Goal: Check status: Check status

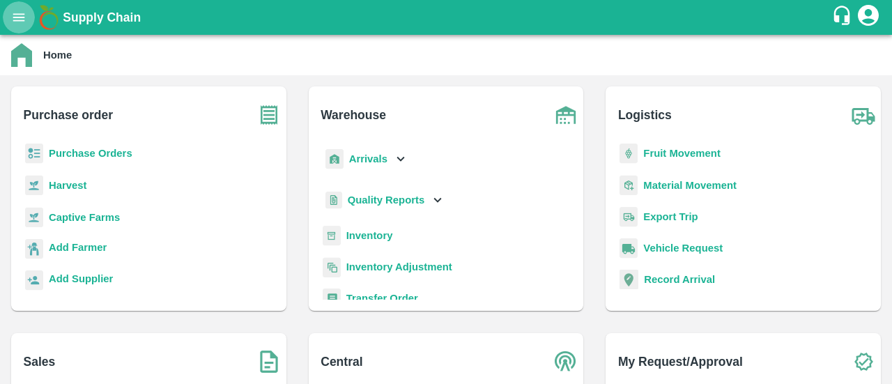
click at [11, 16] on icon "open drawer" at bounding box center [18, 17] width 15 height 15
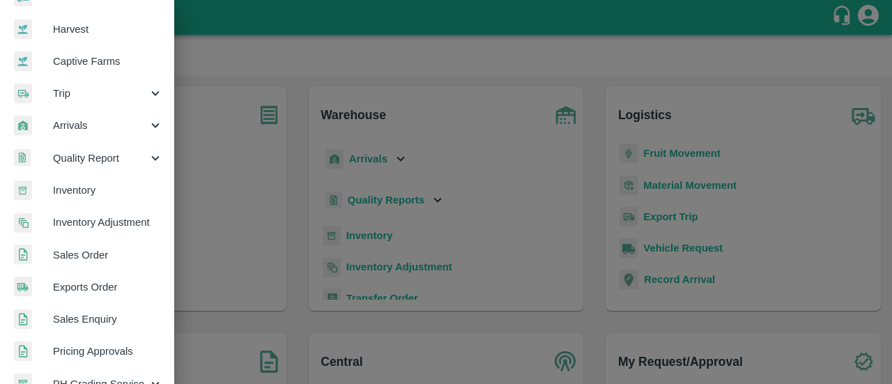
scroll to position [96, 0]
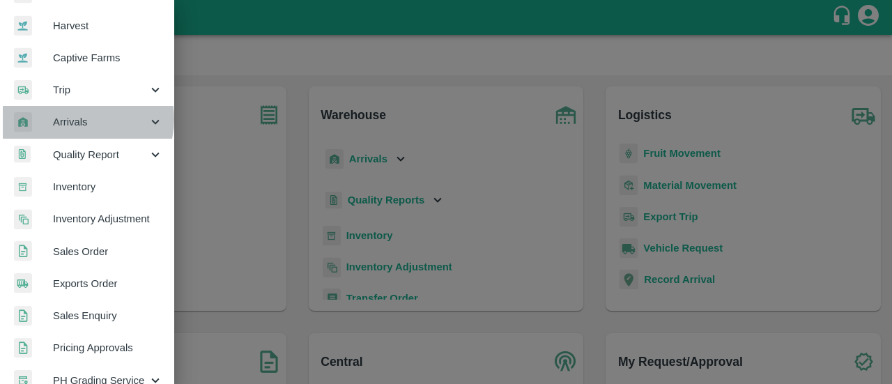
click at [84, 118] on span "Arrivals" at bounding box center [100, 121] width 95 height 15
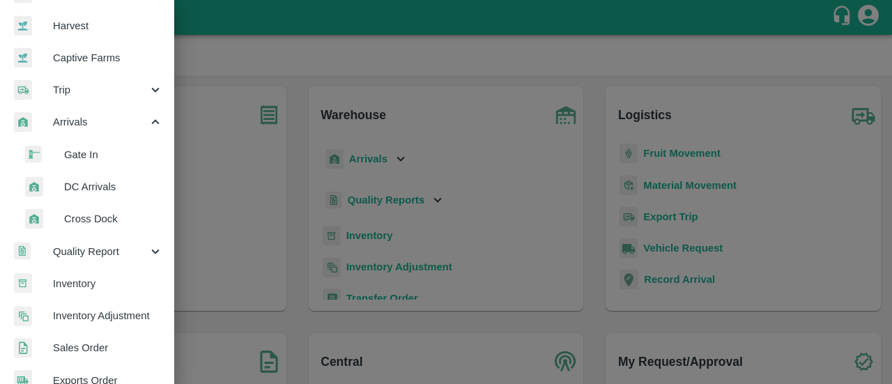
click at [86, 185] on span "DC Arrivals" at bounding box center [113, 186] width 99 height 15
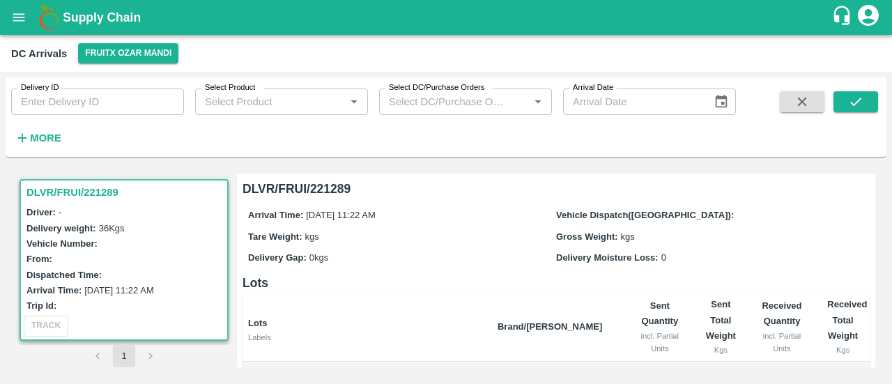
click at [83, 195] on h3 "DLVR/FRUI/221289" at bounding box center [125, 192] width 199 height 18
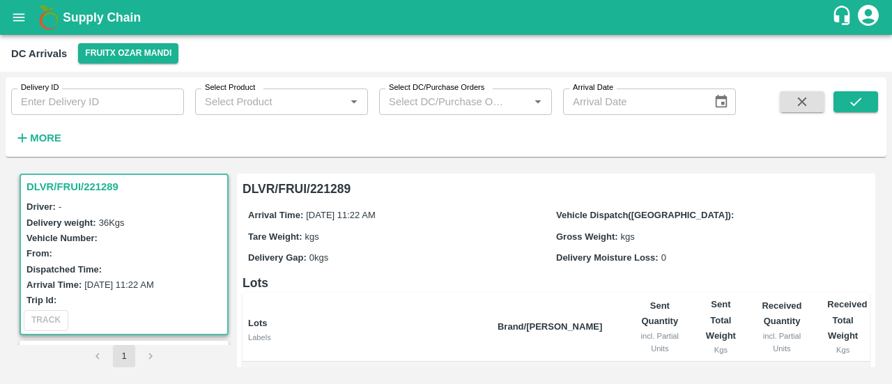
click at [82, 185] on h3 "DLVR/FRUI/221289" at bounding box center [125, 187] width 199 height 18
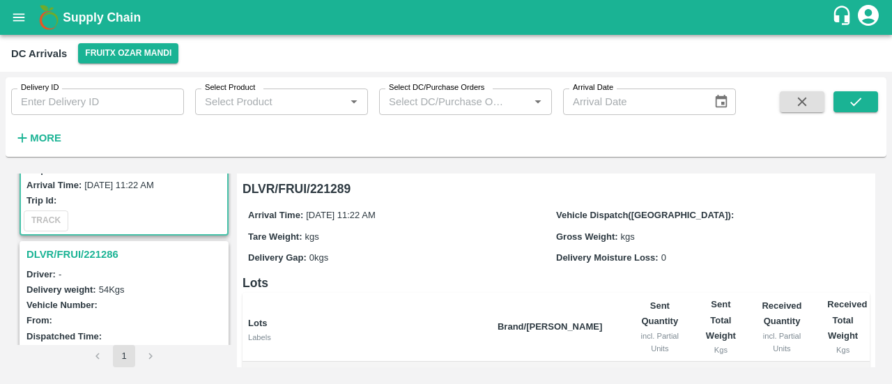
scroll to position [116, 0]
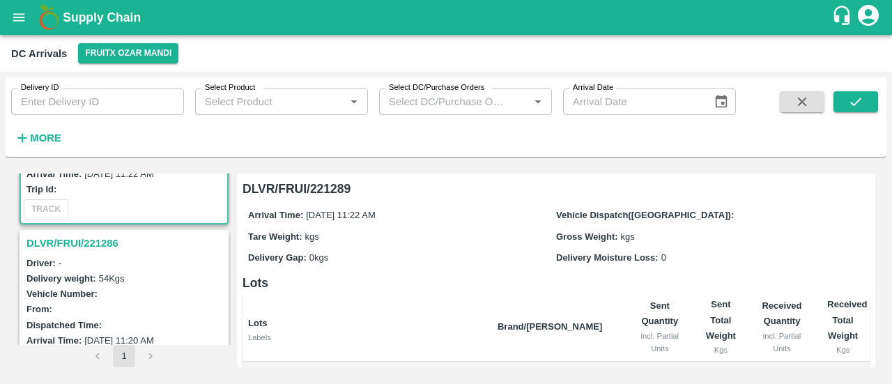
click at [70, 238] on h3 "DLVR/FRUI/221286" at bounding box center [125, 243] width 199 height 18
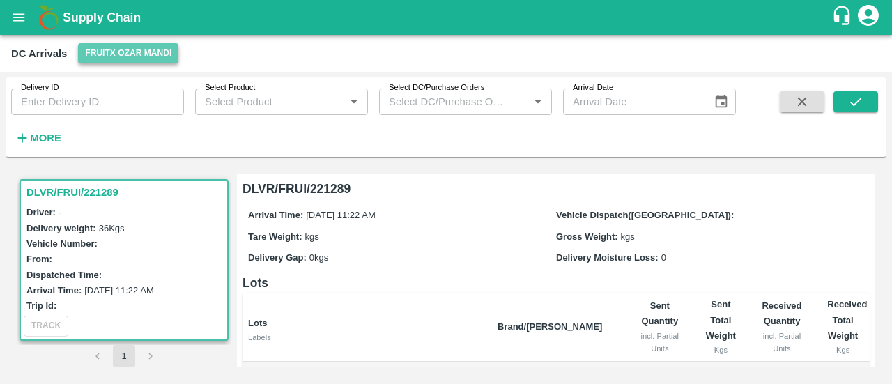
click at [100, 51] on button "FruitX Ozar Mandi" at bounding box center [128, 53] width 100 height 20
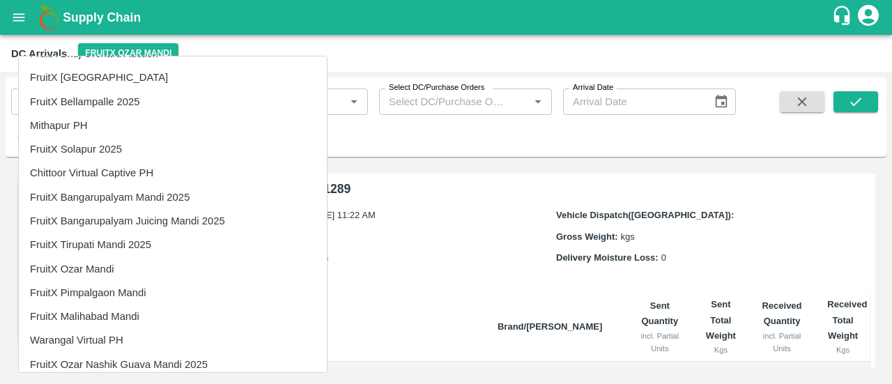
scroll to position [2488, 0]
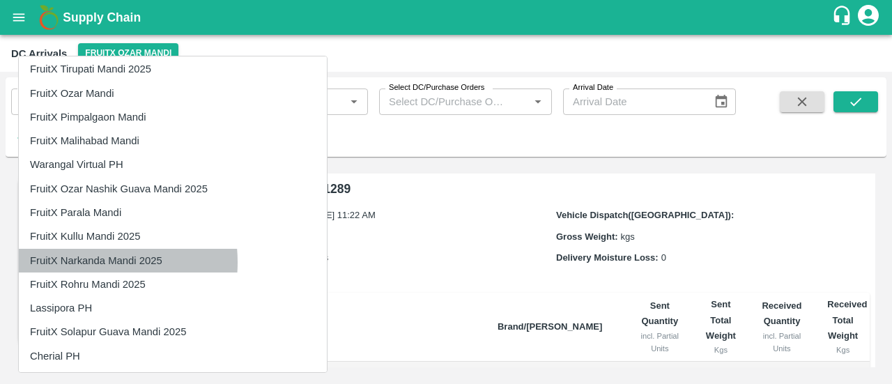
click at [86, 261] on li "FruitX Narkanda Mandi 2025" at bounding box center [173, 261] width 308 height 24
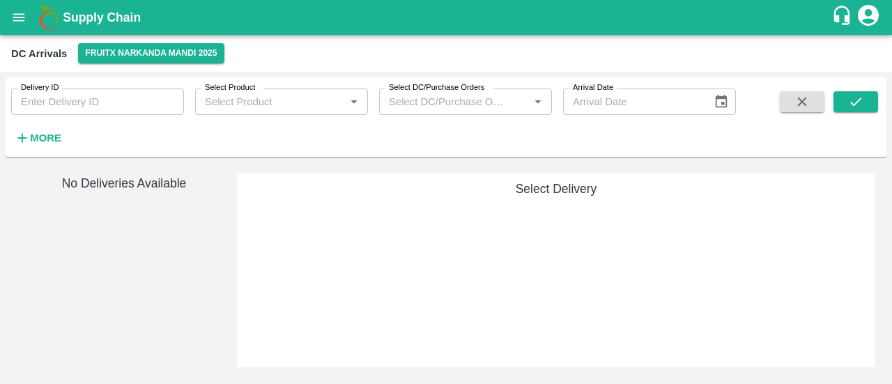
click at [50, 137] on strong "More" at bounding box center [45, 137] width 31 height 11
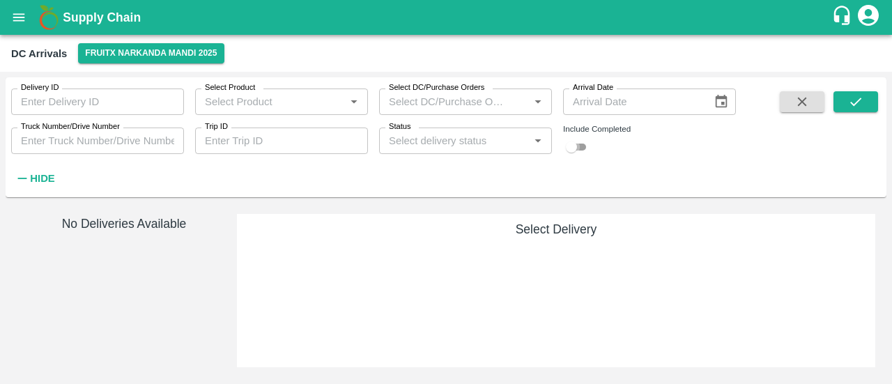
click at [574, 143] on input "checkbox" at bounding box center [571, 147] width 50 height 17
click at [857, 96] on icon "submit" at bounding box center [855, 101] width 15 height 15
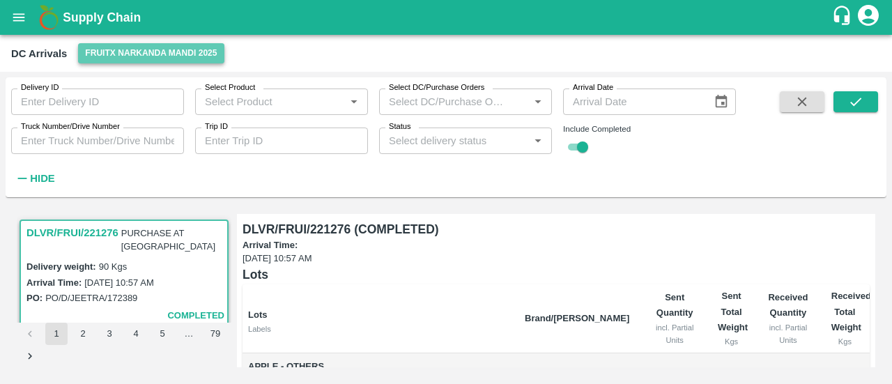
click at [137, 56] on button "FruitX Narkanda Mandi 2025" at bounding box center [151, 53] width 146 height 20
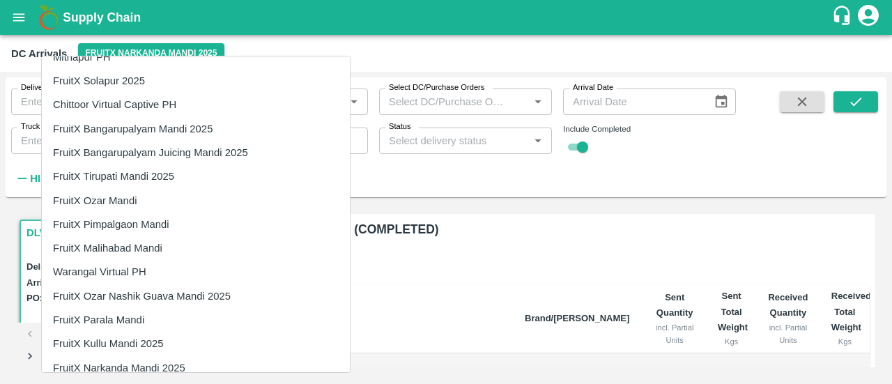
scroll to position [2488, 0]
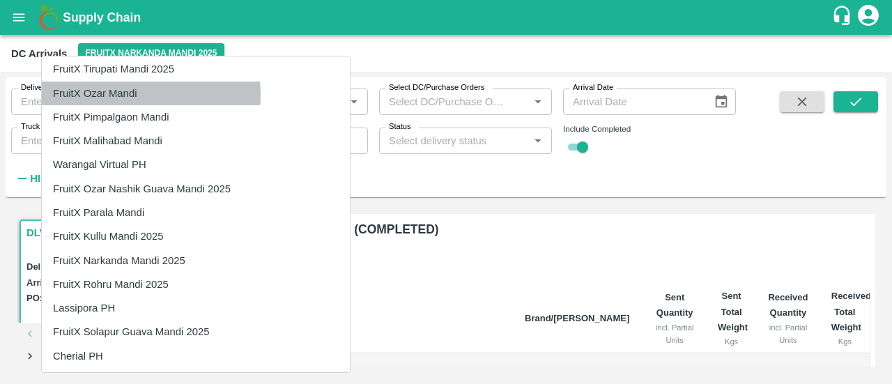
click at [118, 95] on li "FruitX Ozar Mandi" at bounding box center [196, 93] width 308 height 24
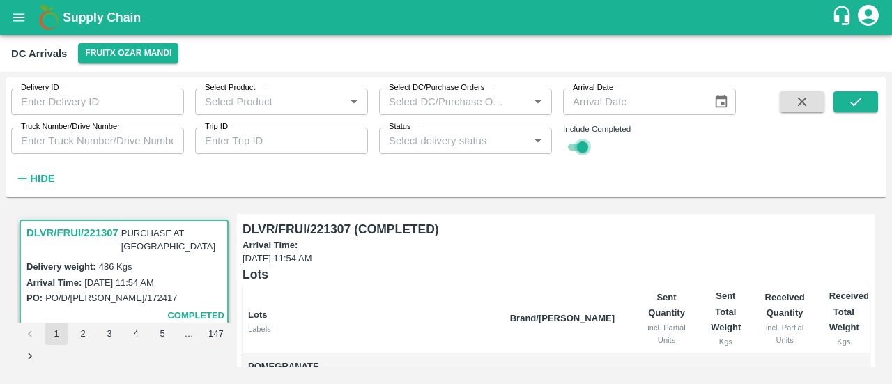
click at [572, 147] on input "checkbox" at bounding box center [582, 147] width 50 height 17
checkbox input "false"
click at [852, 100] on icon "submit" at bounding box center [855, 101] width 15 height 15
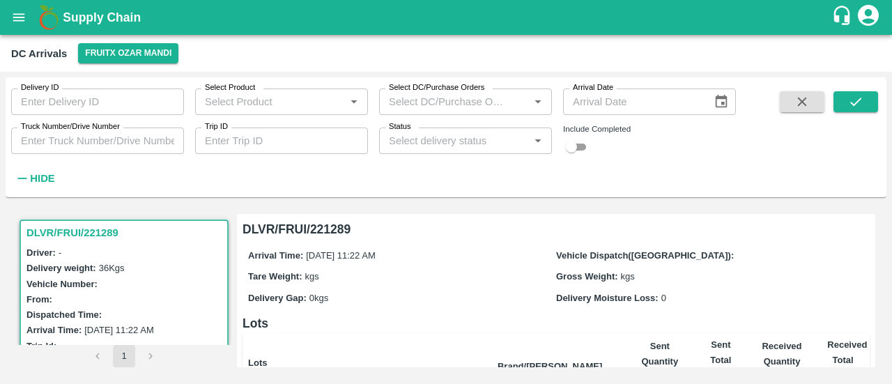
click at [45, 228] on h3 "DLVR/FRUI/221289" at bounding box center [125, 233] width 199 height 18
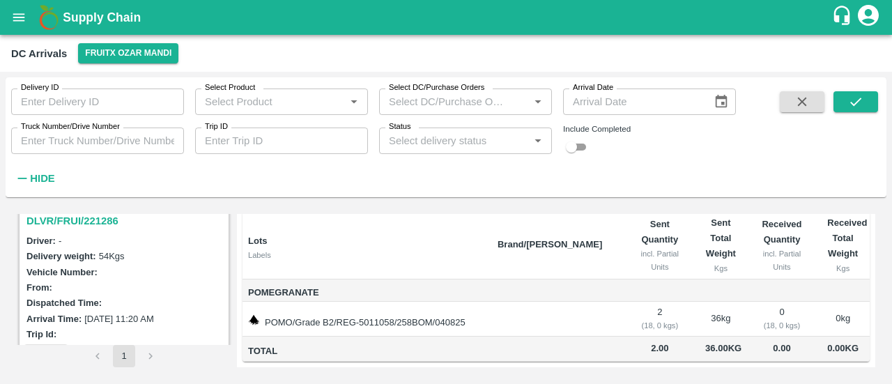
scroll to position [179, 0]
click at [85, 217] on h3 "DLVR/FRUI/221286" at bounding box center [125, 220] width 199 height 18
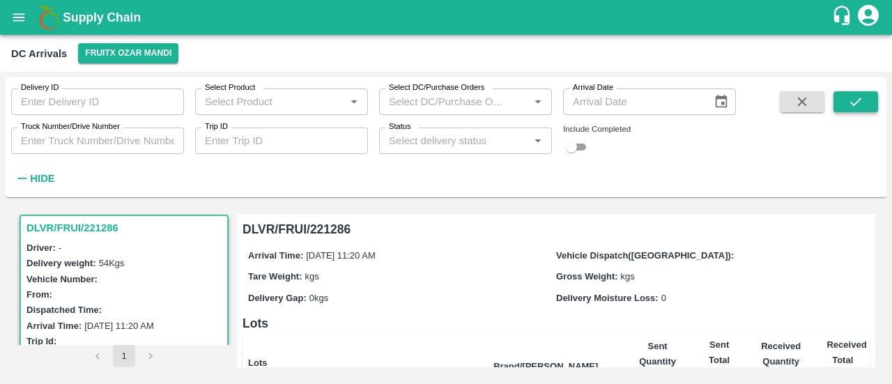
click at [865, 109] on button "submit" at bounding box center [855, 101] width 45 height 21
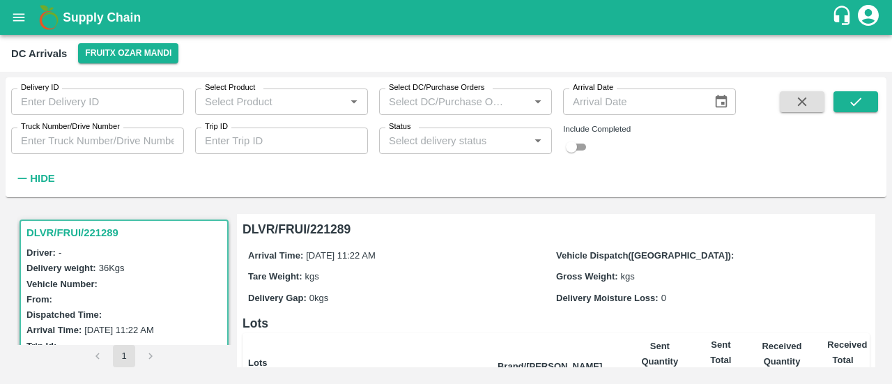
scroll to position [373, 0]
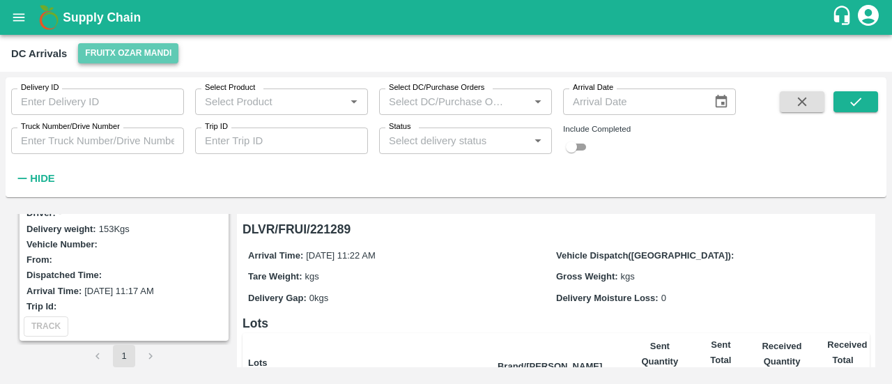
click at [84, 56] on button "FruitX Ozar Mandi" at bounding box center [128, 53] width 100 height 20
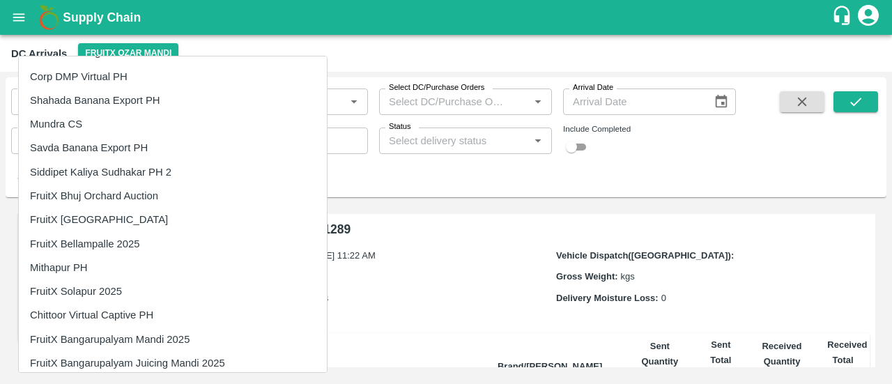
scroll to position [2488, 0]
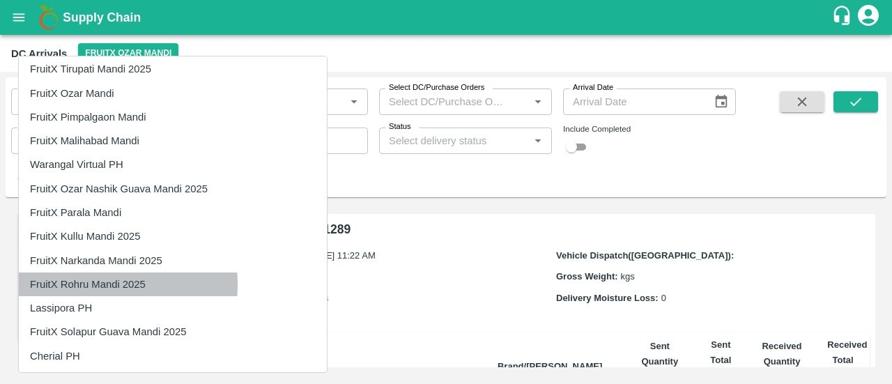
click at [83, 283] on li "FruitX Rohru Mandi 2025" at bounding box center [173, 284] width 308 height 24
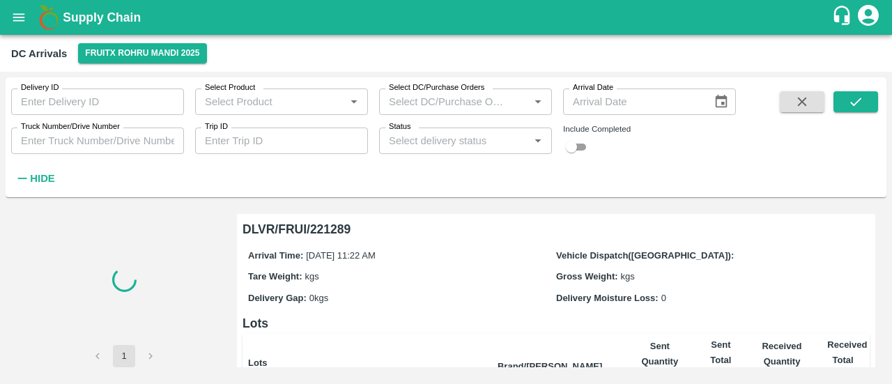
scroll to position [0, 0]
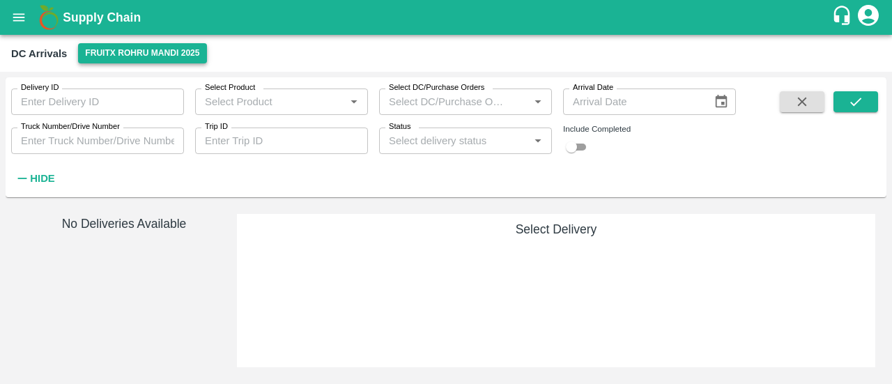
click at [201, 51] on button "FruitX Rohru Mandi 2025" at bounding box center [142, 53] width 128 height 20
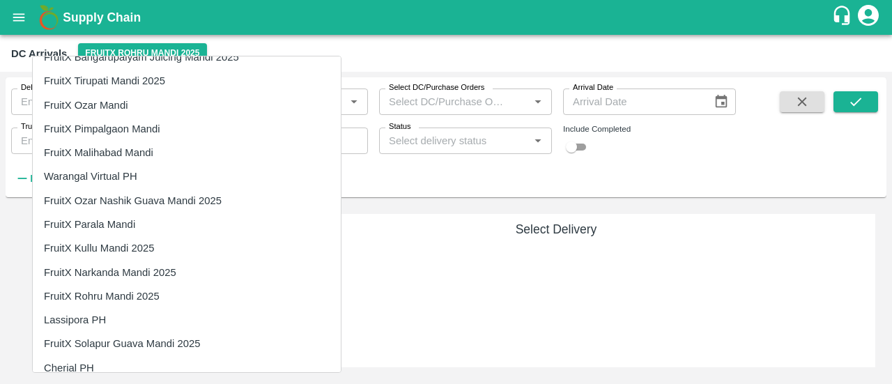
scroll to position [2488, 0]
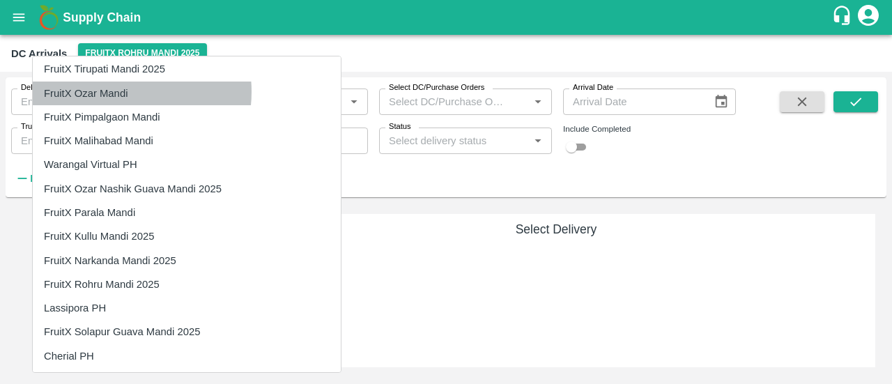
click at [123, 91] on li "FruitX Ozar Mandi" at bounding box center [187, 93] width 308 height 24
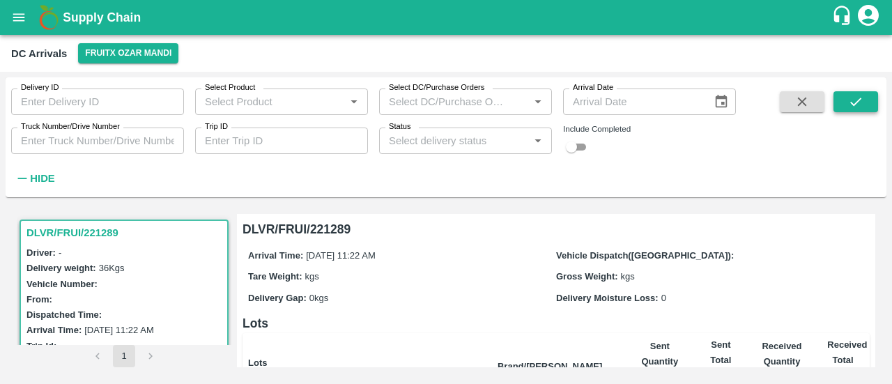
click at [854, 96] on icon "submit" at bounding box center [855, 101] width 15 height 15
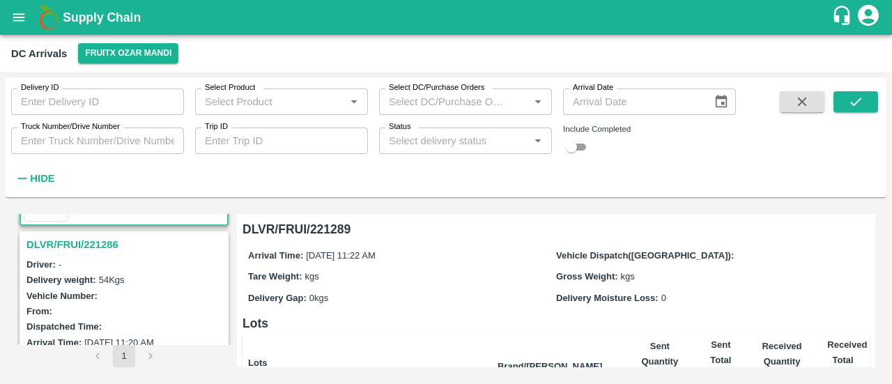
scroll to position [155, 0]
click at [51, 241] on h3 "DLVR/FRUI/221286" at bounding box center [125, 244] width 199 height 18
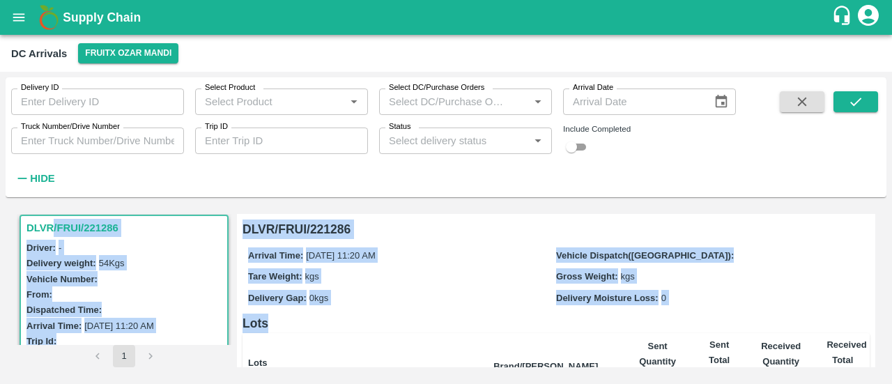
click at [777, 325] on h6 "Lots" at bounding box center [555, 323] width 627 height 20
click at [464, 263] on div "Arrival Time: [DATE] 11:20 AM Vehicle Dispatch([GEOGRAPHIC_DATA]): Tare Weight:…" at bounding box center [555, 276] width 627 height 75
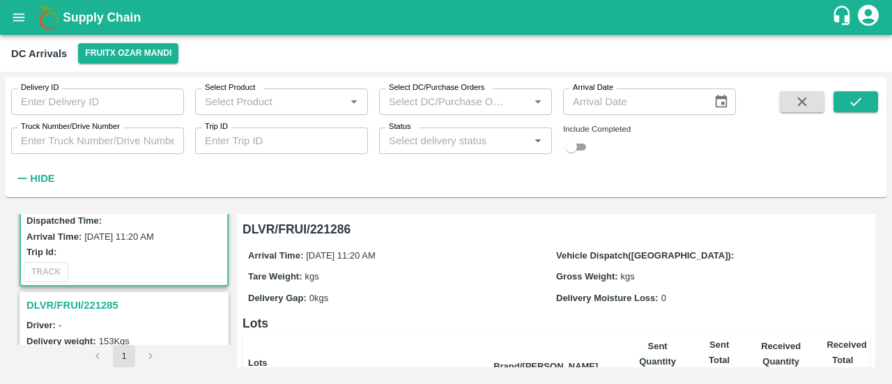
scroll to position [327, 0]
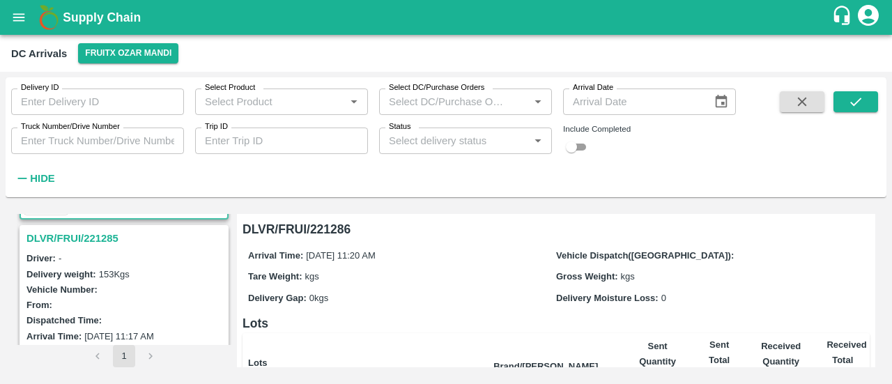
click at [92, 236] on h3 "DLVR/FRUI/221285" at bounding box center [125, 238] width 199 height 18
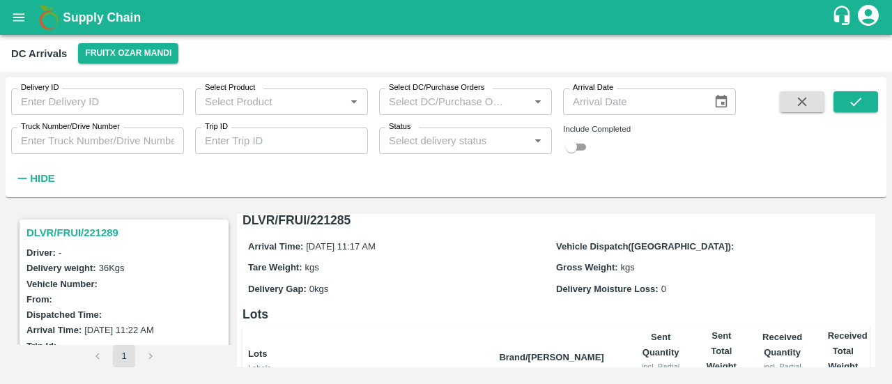
click at [89, 231] on h3 "DLVR/FRUI/221289" at bounding box center [125, 233] width 199 height 18
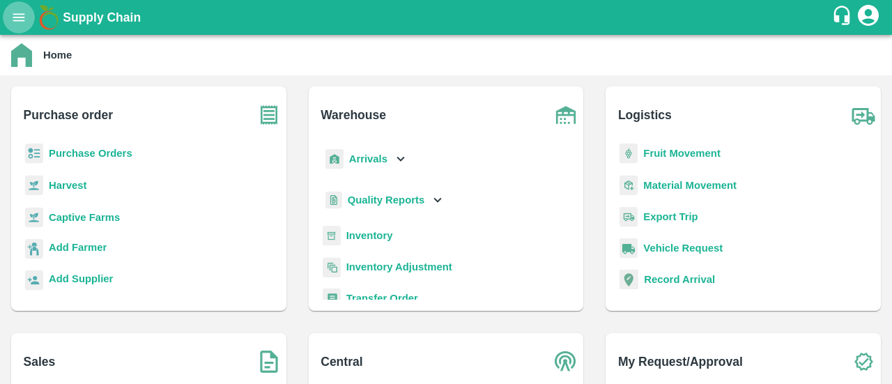
click at [11, 17] on icon "open drawer" at bounding box center [18, 17] width 15 height 15
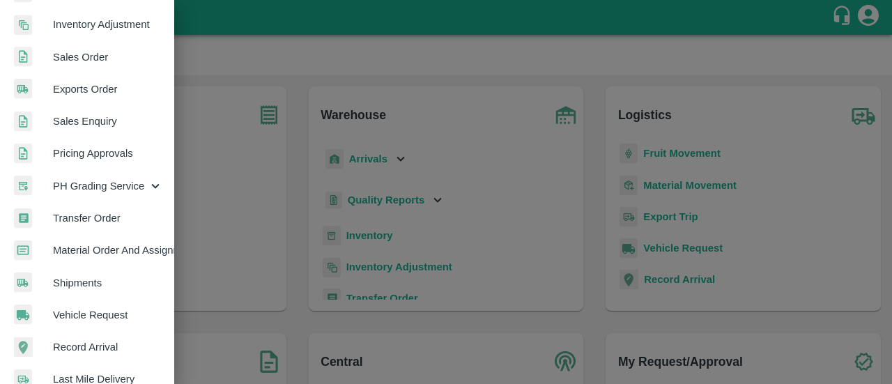
scroll to position [291, 0]
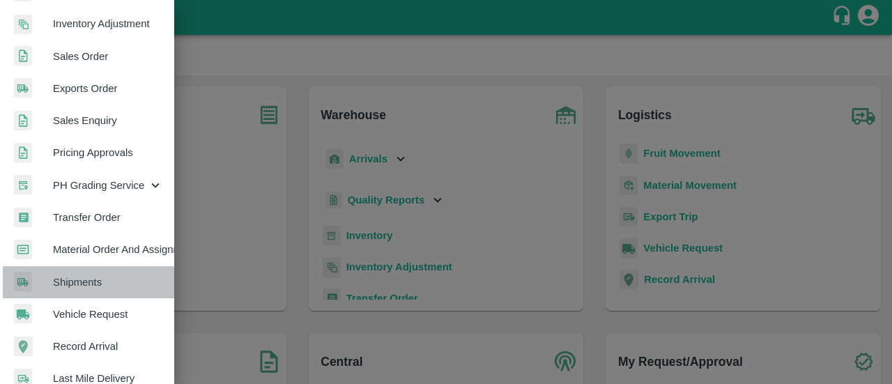
click at [88, 286] on span "Shipments" at bounding box center [108, 281] width 110 height 15
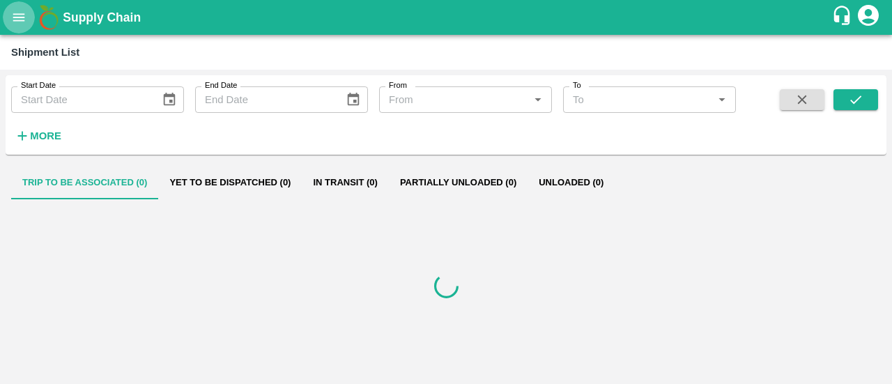
click at [16, 26] on button "open drawer" at bounding box center [19, 17] width 32 height 32
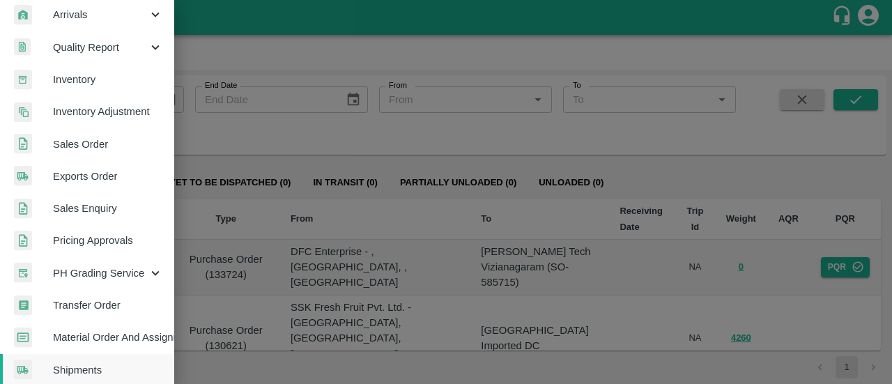
scroll to position [214, 0]
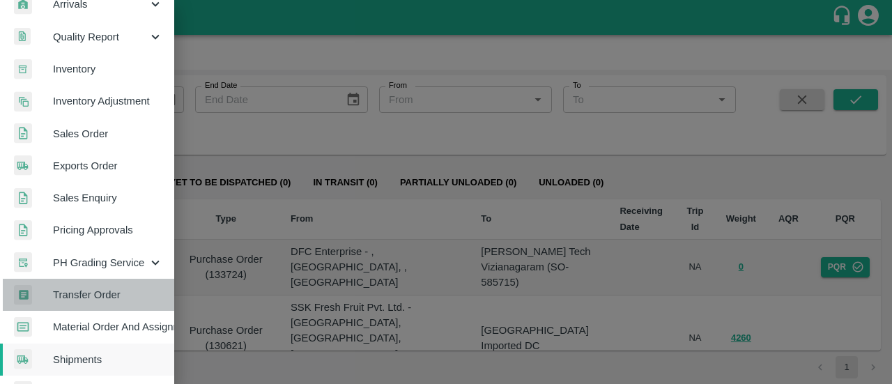
click at [100, 288] on span "Transfer Order" at bounding box center [108, 294] width 110 height 15
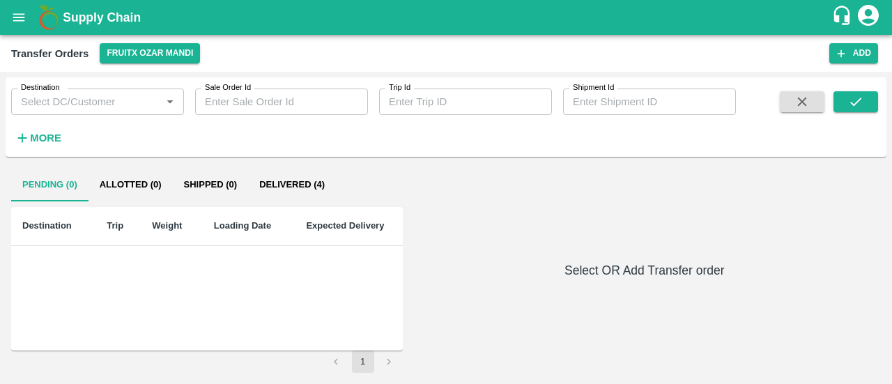
click at [51, 132] on strong "More" at bounding box center [45, 137] width 31 height 11
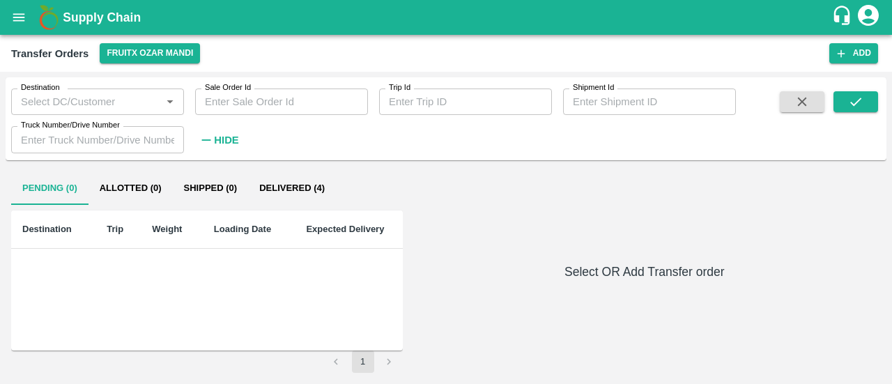
click at [605, 100] on input "Shipment Id" at bounding box center [649, 101] width 173 height 26
type input "357783"
click at [850, 98] on icon "submit" at bounding box center [855, 101] width 15 height 15
click at [304, 182] on button "Delivered (1)" at bounding box center [292, 187] width 88 height 33
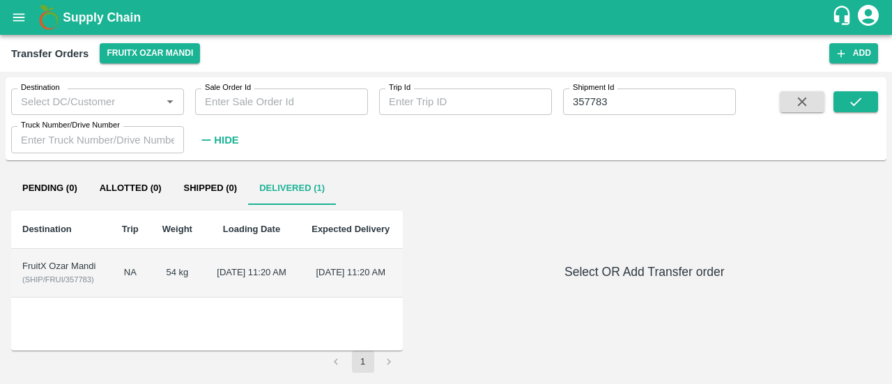
click at [26, 270] on div "FruitX Ozar Mandi" at bounding box center [60, 266] width 77 height 13
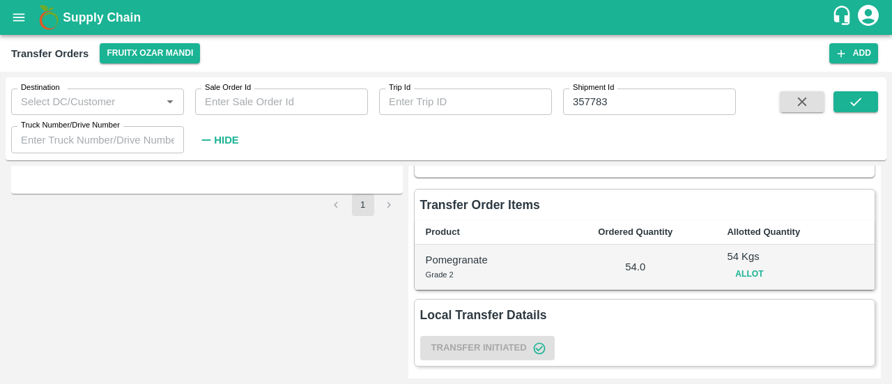
scroll to position [151, 0]
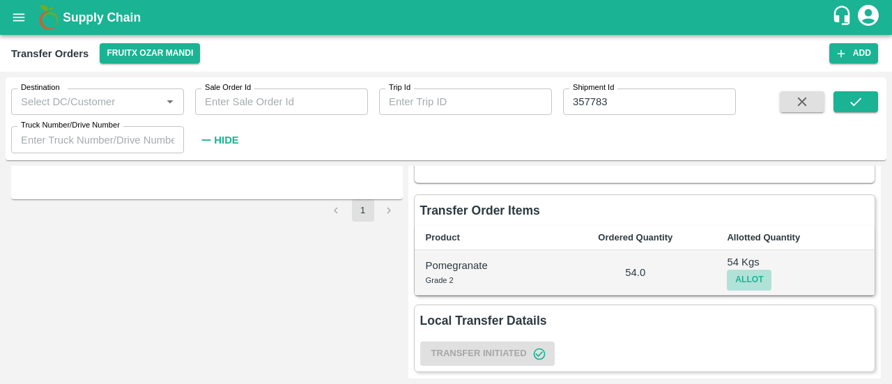
click at [748, 281] on button "Allot" at bounding box center [748, 280] width 45 height 20
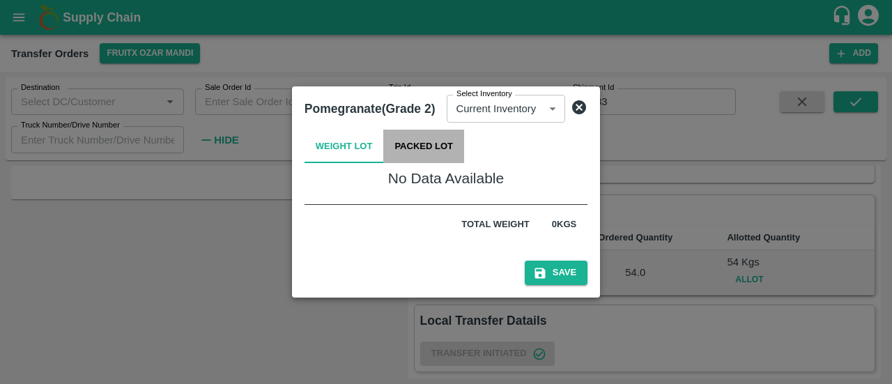
click at [414, 142] on button "Packed Lot" at bounding box center [423, 146] width 81 height 33
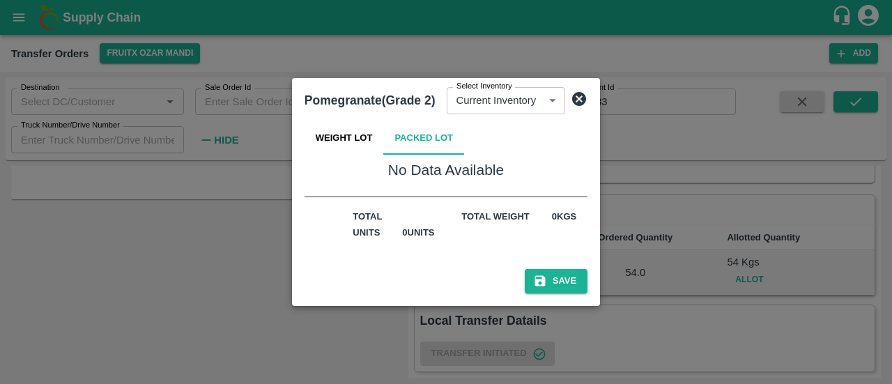
click at [577, 100] on icon at bounding box center [578, 99] width 17 height 17
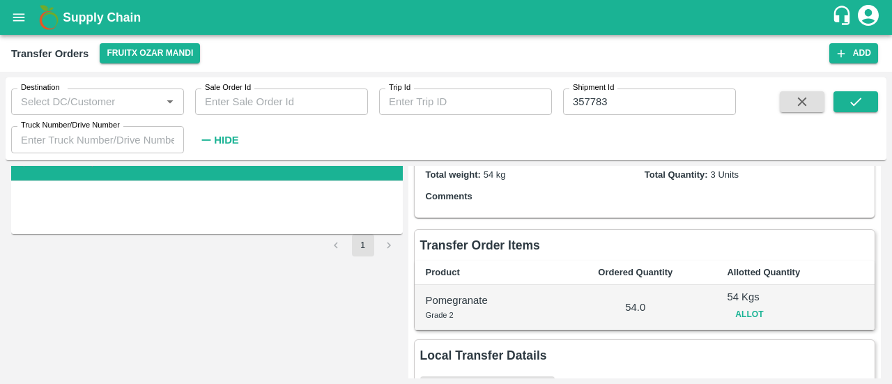
scroll to position [0, 0]
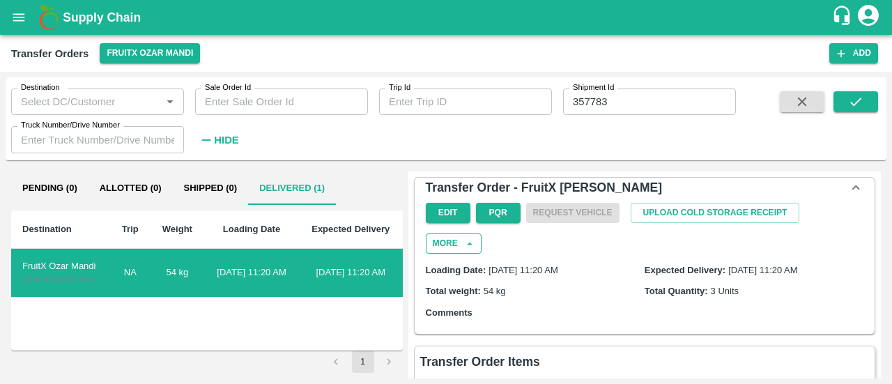
click at [463, 246] on icon "button" at bounding box center [469, 244] width 13 height 13
